Goal: Find specific page/section: Find specific page/section

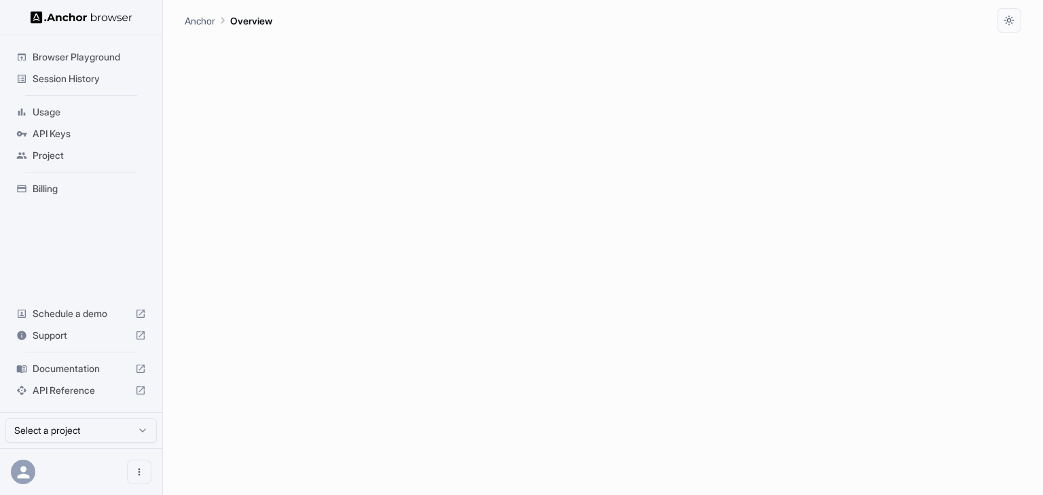
click at [77, 141] on div "API Keys" at bounding box center [81, 134] width 141 height 22
